Goal: Information Seeking & Learning: Learn about a topic

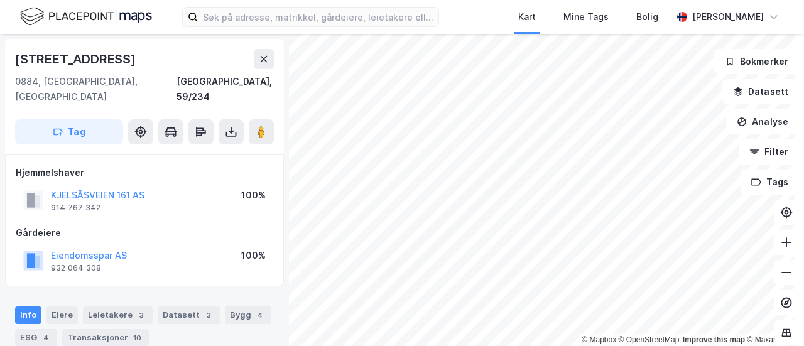
scroll to position [126, 0]
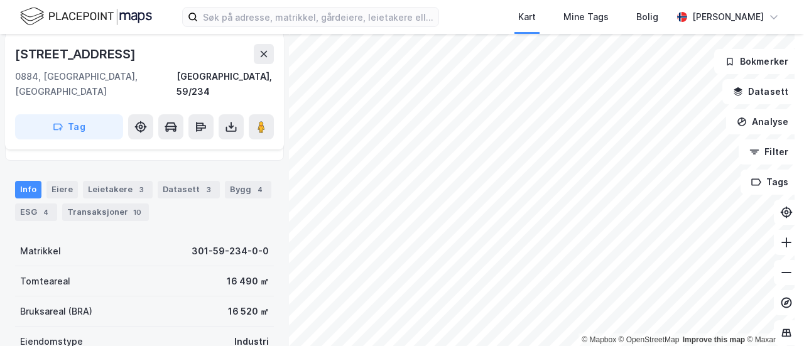
click at [121, 185] on div "Info [PERSON_NAME] 3 Datasett 3 Bygg 4 ESG 4 Transaksjoner 10" at bounding box center [144, 201] width 259 height 40
click at [124, 181] on div "Leietakere 3" at bounding box center [118, 190] width 70 height 18
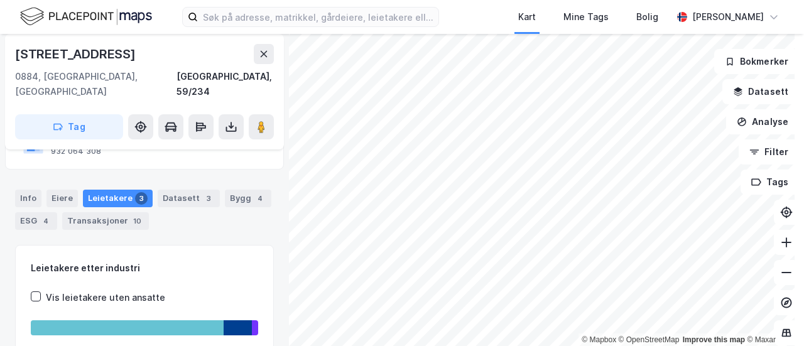
scroll to position [18, 0]
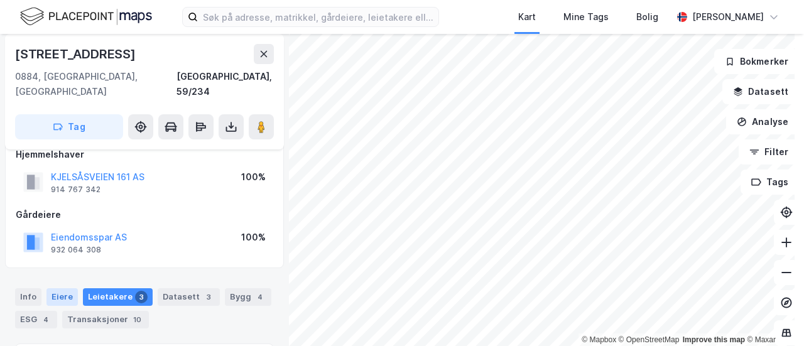
click at [51, 288] on div "Eiere" at bounding box center [61, 297] width 31 height 18
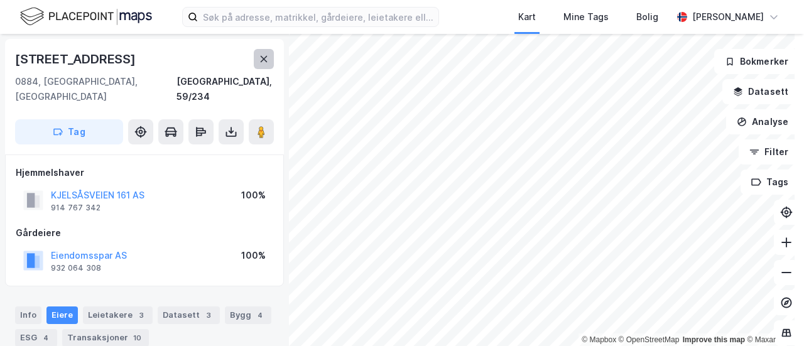
click at [266, 61] on icon at bounding box center [264, 59] width 7 height 6
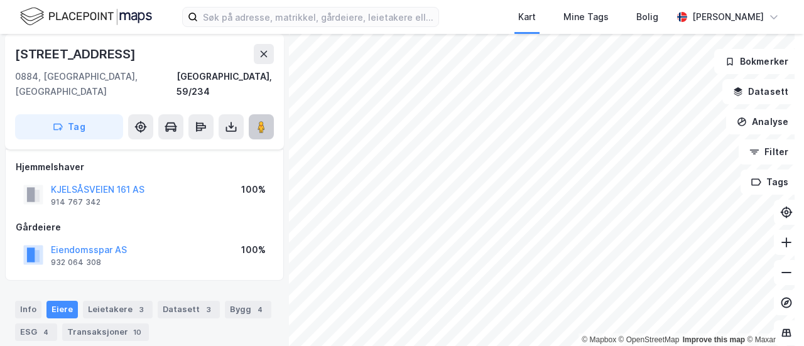
click at [267, 120] on button at bounding box center [261, 126] width 25 height 25
click at [471, 345] on html "Kart Mine Tags Bolig [PERSON_NAME] © Mapbox © OpenStreetMap Improve this map © …" at bounding box center [402, 173] width 804 height 346
